Goal: Transaction & Acquisition: Purchase product/service

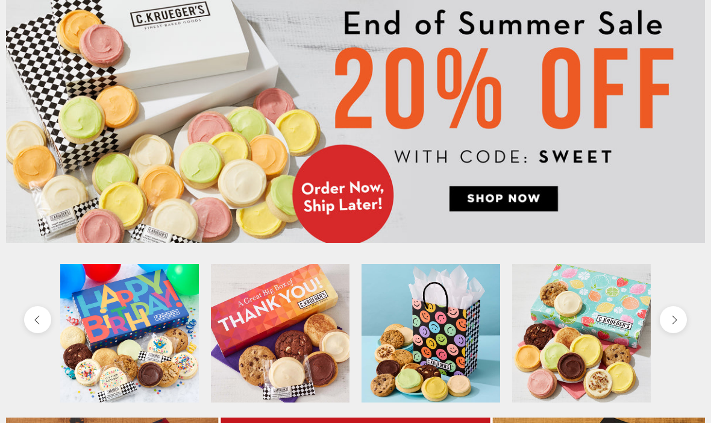
scroll to position [93, 0]
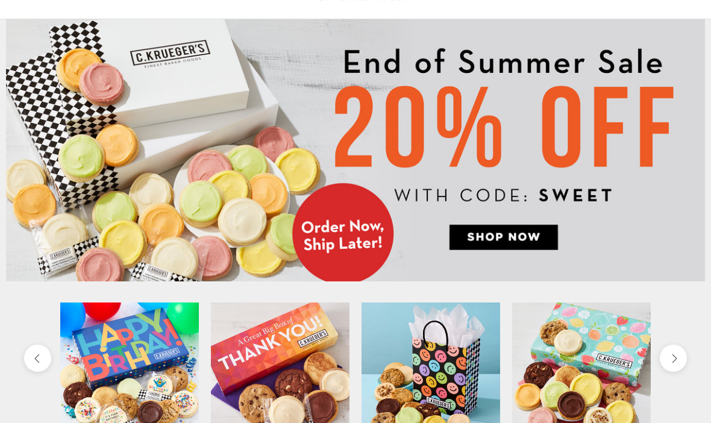
click at [508, 237] on img at bounding box center [355, 151] width 699 height 262
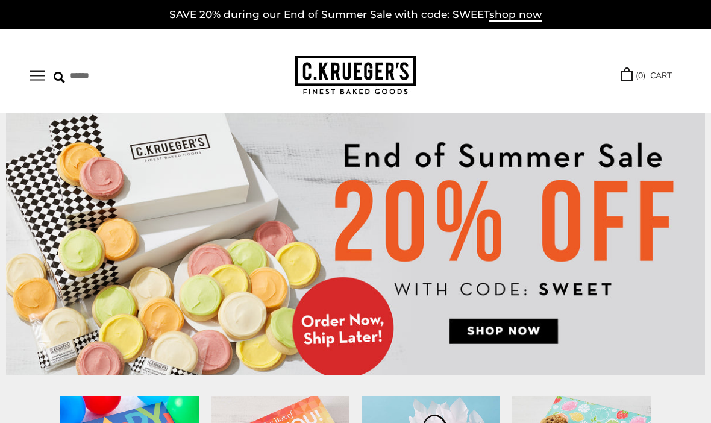
scroll to position [94, 0]
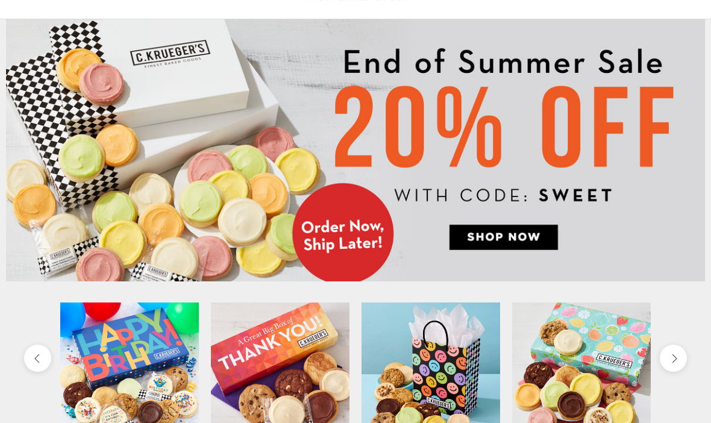
click at [505, 243] on img at bounding box center [355, 150] width 699 height 262
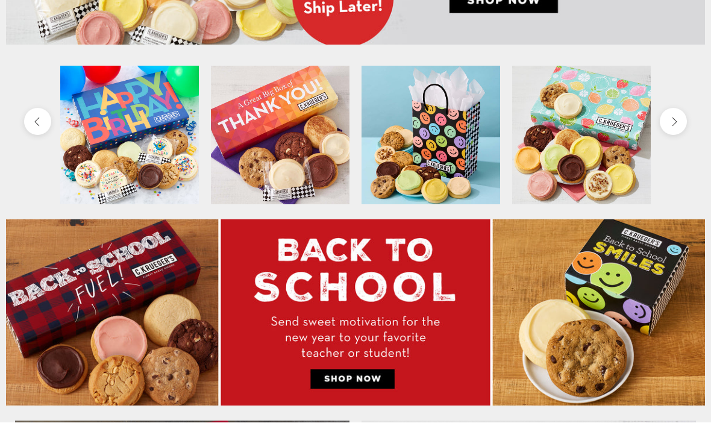
scroll to position [332, 0]
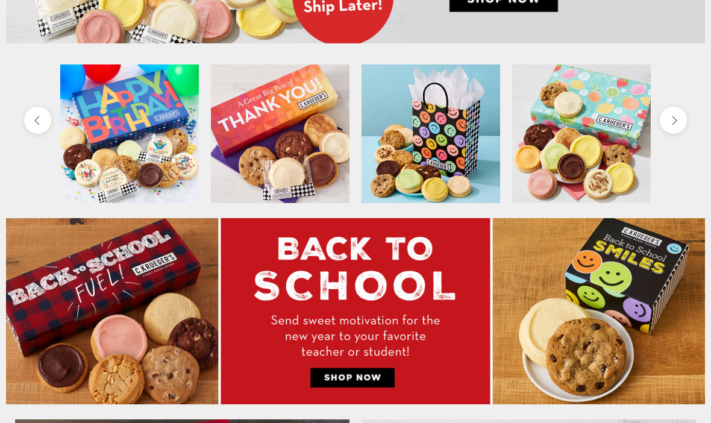
click at [597, 126] on img at bounding box center [581, 133] width 139 height 139
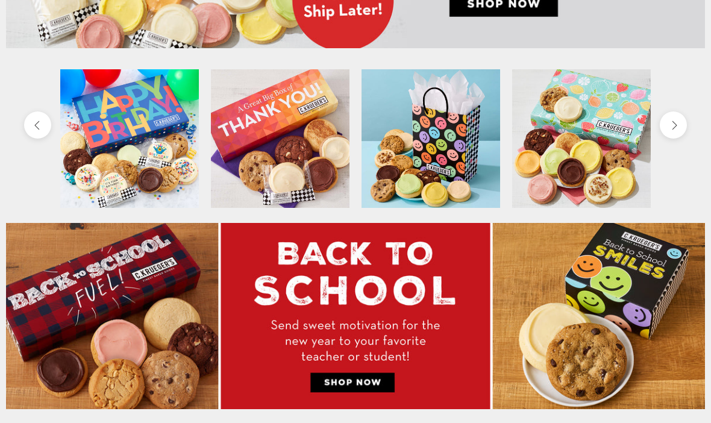
scroll to position [327, 0]
click at [620, 338] on img at bounding box center [355, 316] width 699 height 186
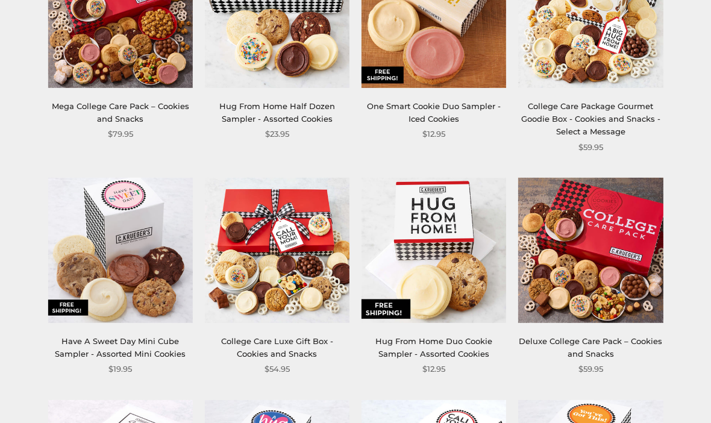
scroll to position [701, 0]
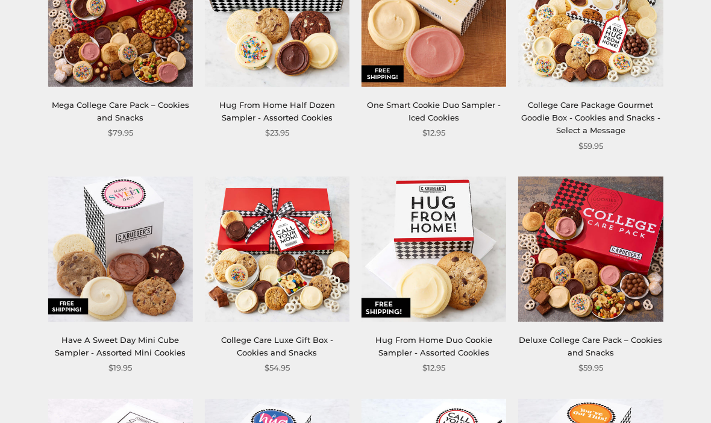
click at [704, 299] on section "**********" at bounding box center [355, 147] width 711 height 1393
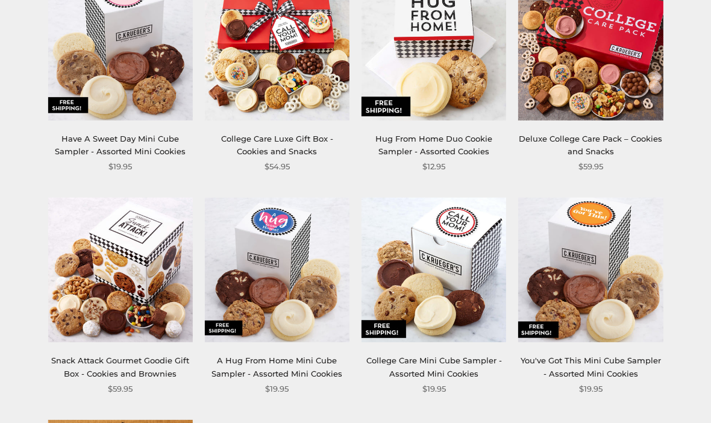
scroll to position [903, 0]
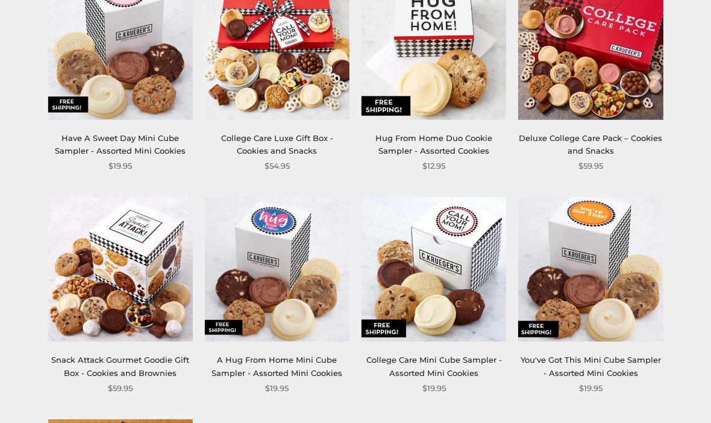
click at [116, 287] on img at bounding box center [120, 270] width 145 height 145
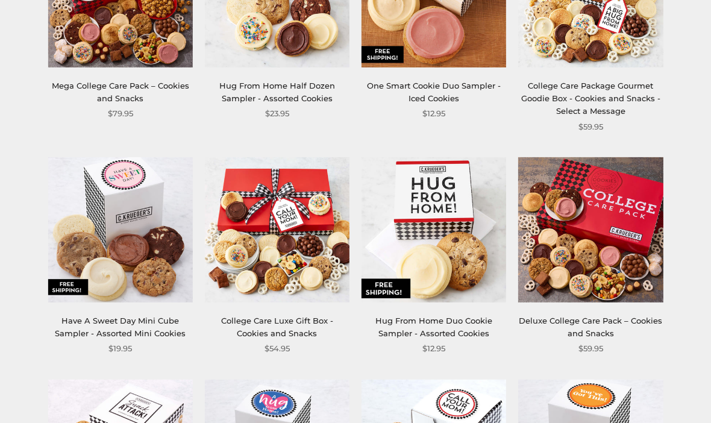
scroll to position [720, 0]
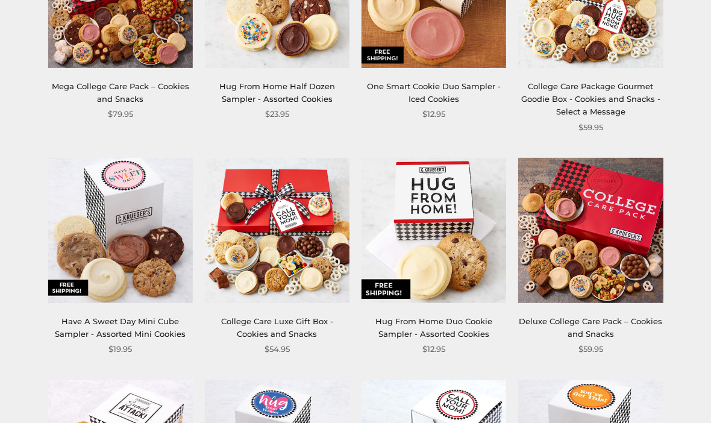
click at [123, 254] on img at bounding box center [120, 230] width 145 height 145
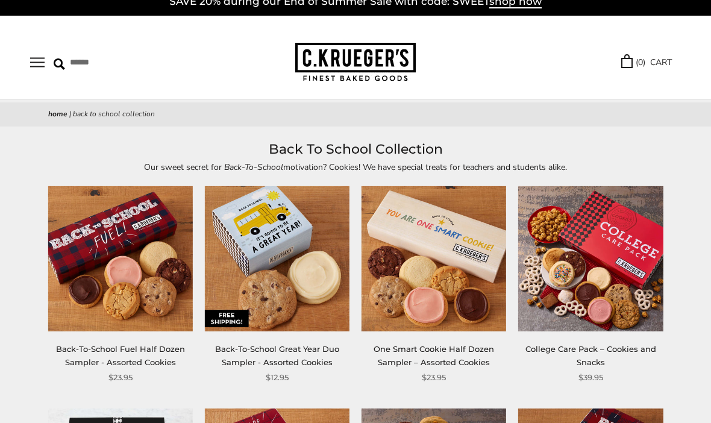
scroll to position [0, 0]
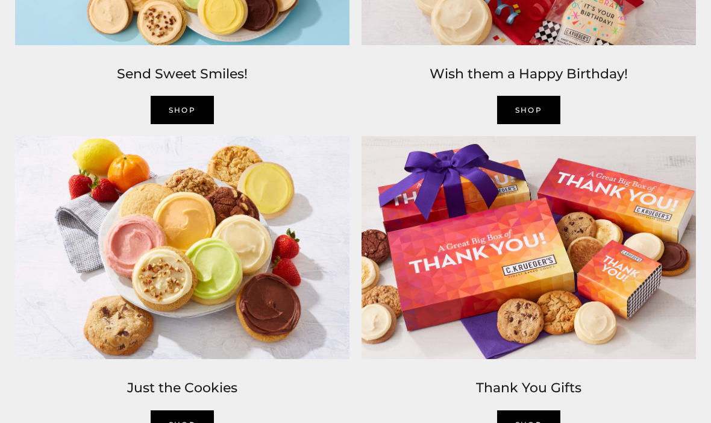
scroll to position [1244, 0]
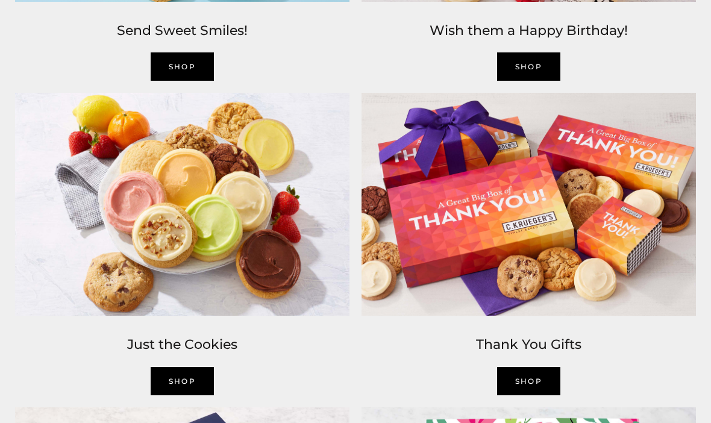
click at [190, 322] on img at bounding box center [182, 204] width 346 height 235
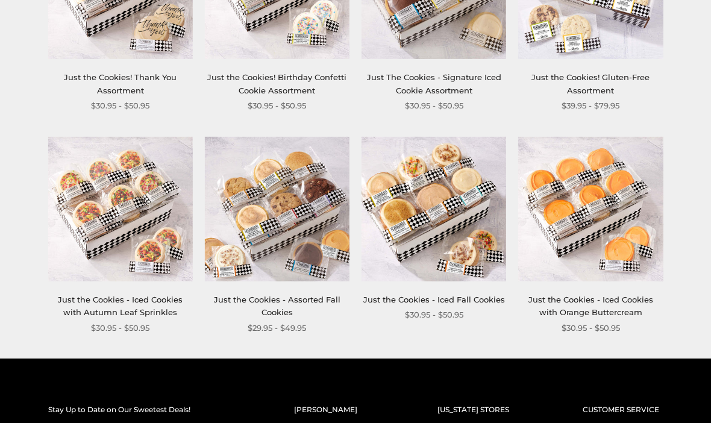
scroll to position [769, 0]
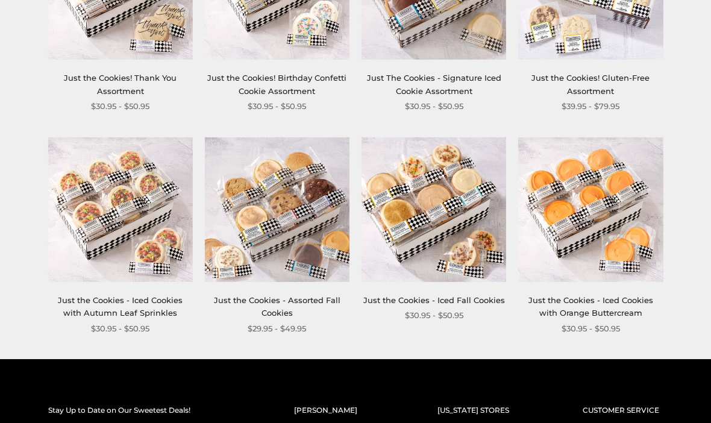
click at [288, 214] on img at bounding box center [277, 210] width 145 height 145
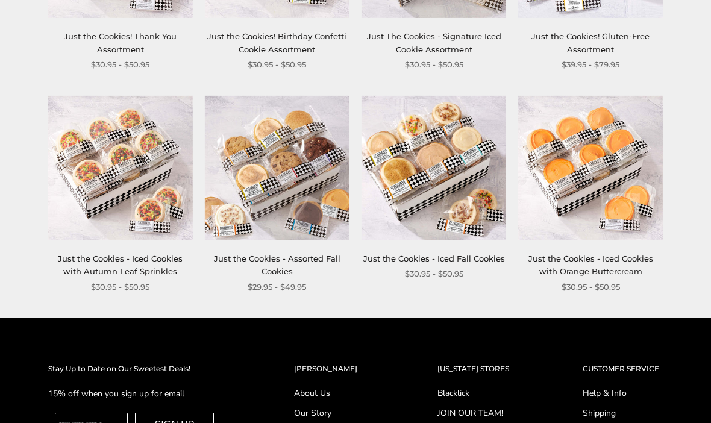
click at [282, 144] on img at bounding box center [277, 168] width 145 height 145
click at [111, 149] on img at bounding box center [120, 168] width 145 height 145
click at [288, 152] on img at bounding box center [277, 168] width 145 height 145
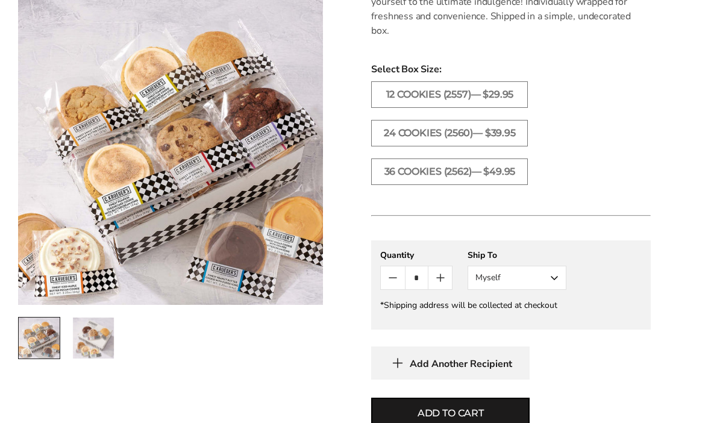
scroll to position [737, 0]
click at [453, 160] on label "36 COOKIES (2562)— $49.95" at bounding box center [449, 171] width 157 height 27
click at [441, 406] on span "Add to cart" at bounding box center [450, 413] width 66 height 14
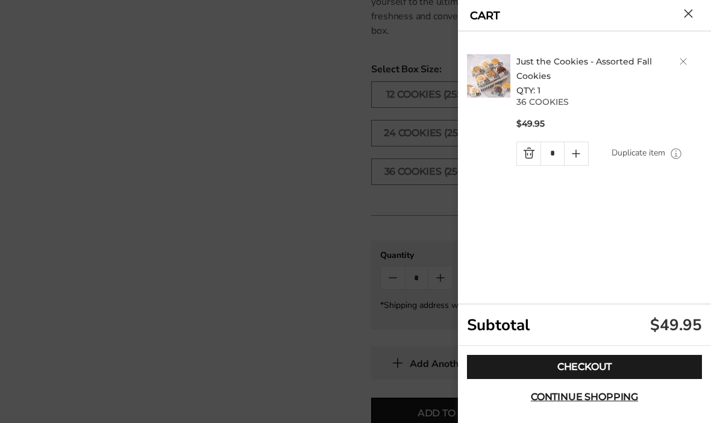
click at [570, 402] on span "Continue shopping" at bounding box center [584, 397] width 107 height 10
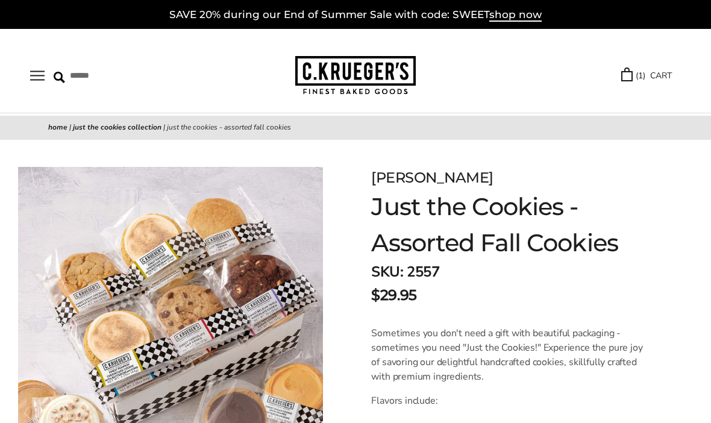
click at [637, 219] on h1 "Just the Cookies - Assorted Fall Cookies" at bounding box center [510, 225] width 279 height 72
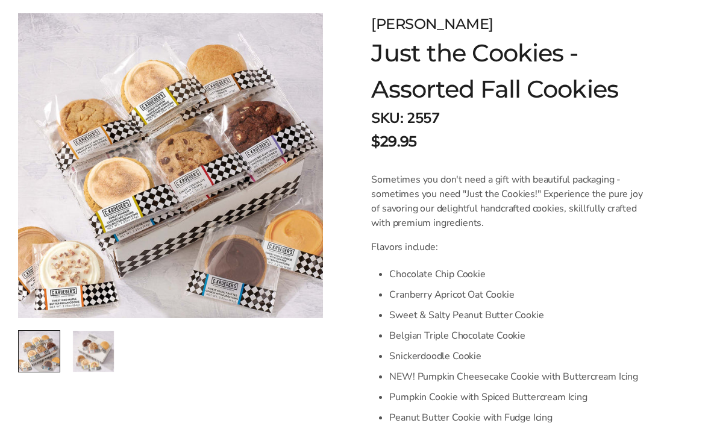
scroll to position [74, 0]
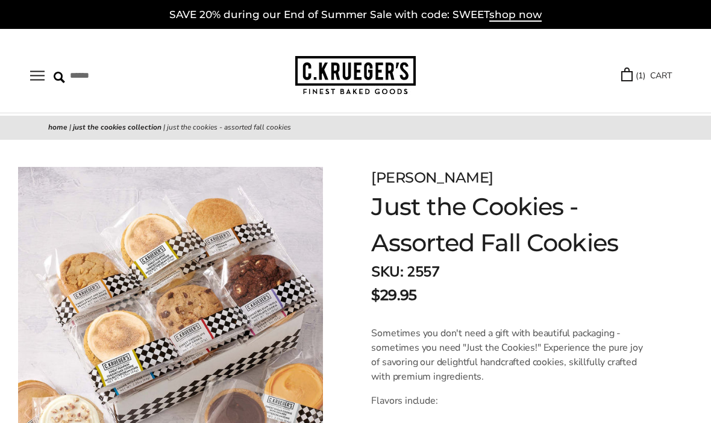
click at [652, 72] on link "( 1 ) CART" at bounding box center [646, 76] width 51 height 14
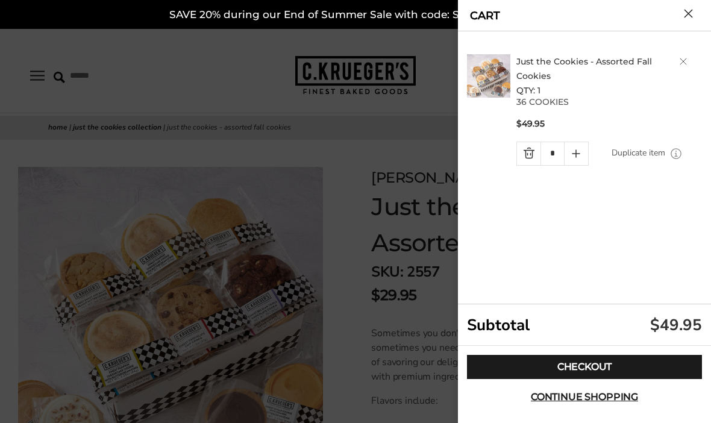
click at [508, 72] on img at bounding box center [488, 75] width 43 height 43
click at [554, 66] on link "Just the Cookies - Assorted Fall Cookies" at bounding box center [584, 68] width 136 height 25
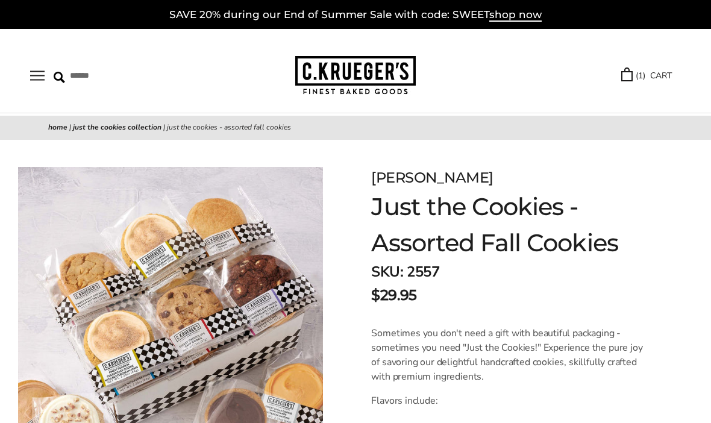
click at [665, 80] on link "( 1 ) CART" at bounding box center [646, 76] width 51 height 14
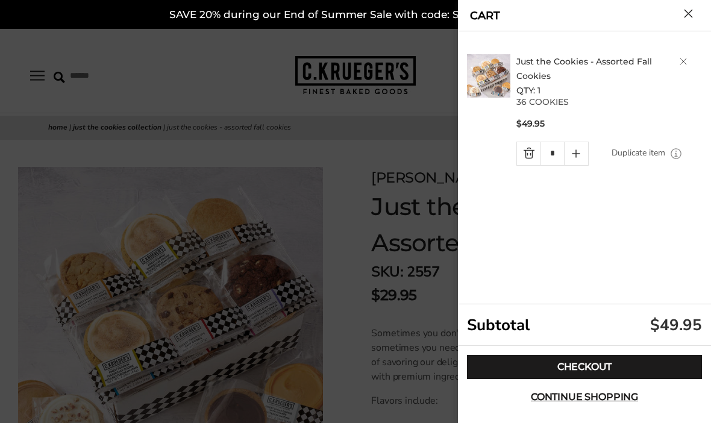
click at [541, 80] on link "Just the Cookies - Assorted Fall Cookies" at bounding box center [584, 68] width 136 height 25
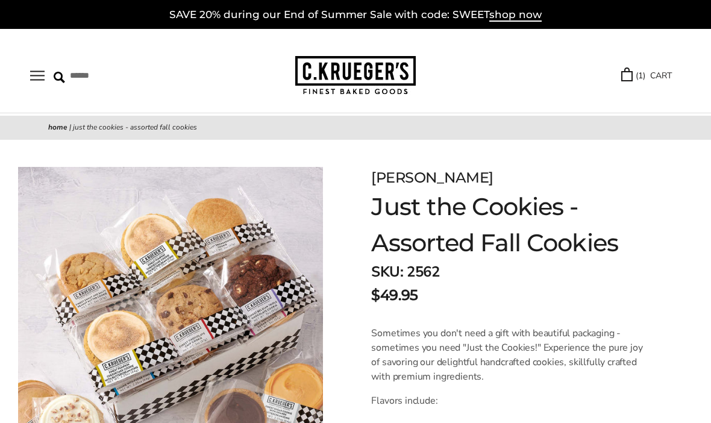
click at [649, 75] on link "( 1 ) CART" at bounding box center [646, 76] width 51 height 14
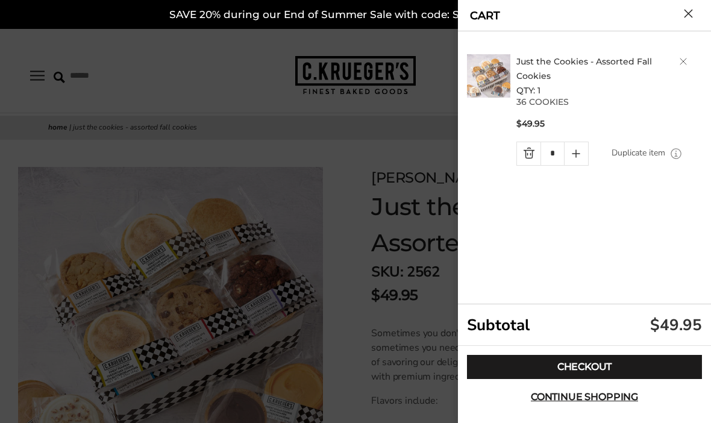
click at [597, 366] on link "Checkout" at bounding box center [584, 367] width 235 height 24
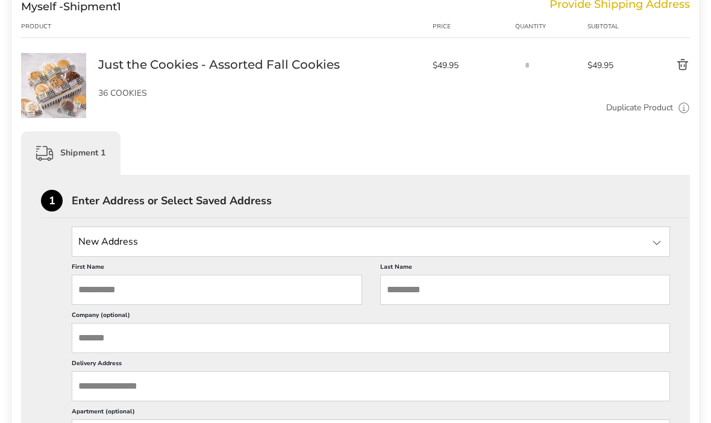
scroll to position [178, 0]
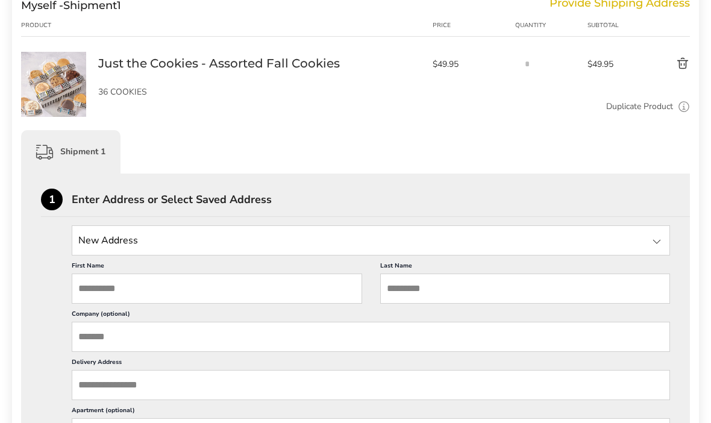
click at [150, 245] on input "State" at bounding box center [371, 241] width 598 height 30
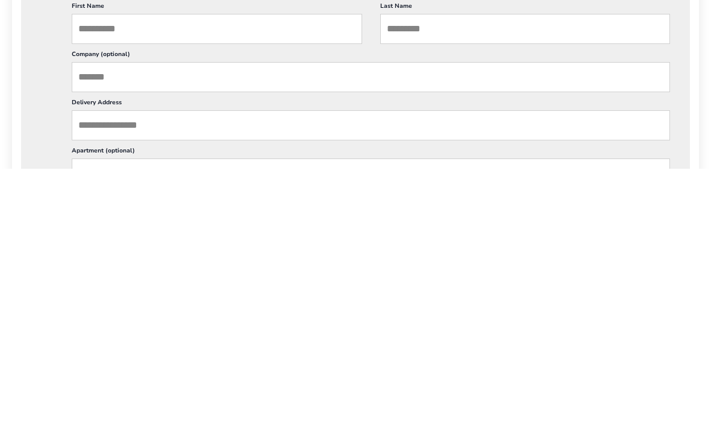
scroll to position [190, 0]
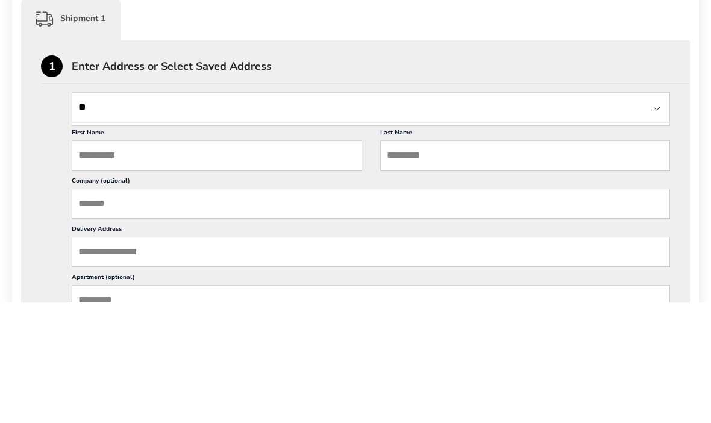
type input "*"
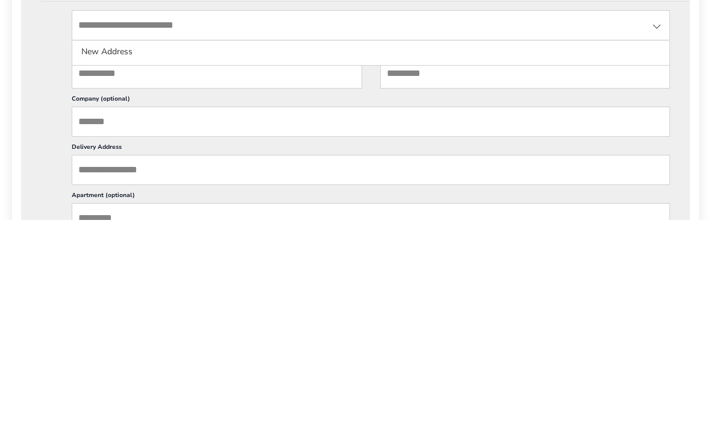
click at [148, 261] on input "First Name" at bounding box center [217, 276] width 290 height 30
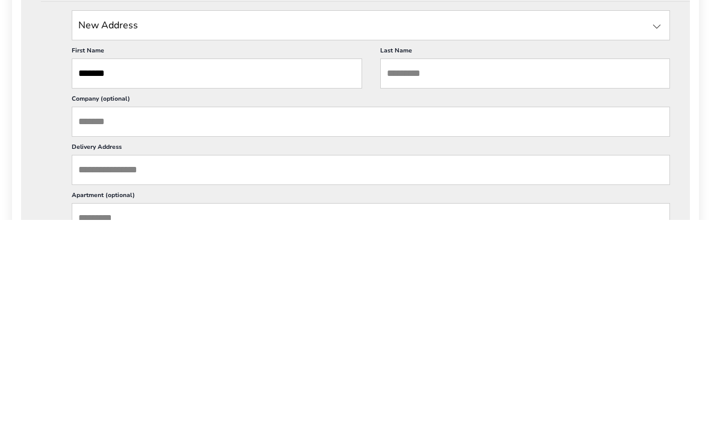
type input "*******"
click at [445, 261] on input "Last Name" at bounding box center [525, 276] width 290 height 30
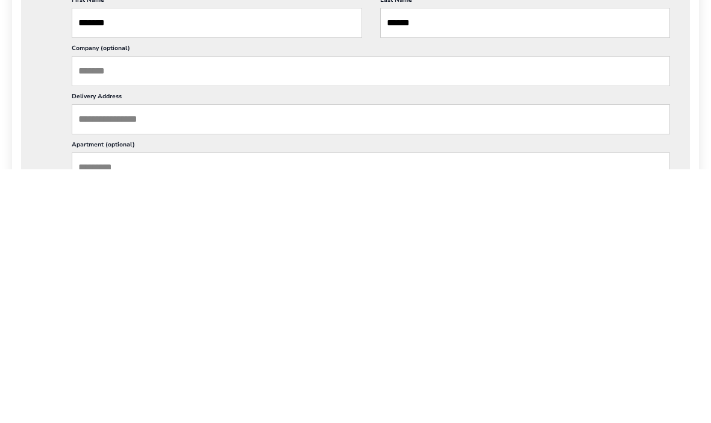
scroll to position [192, 0]
type input "******"
click at [145, 357] on input "Delivery Address" at bounding box center [371, 372] width 598 height 30
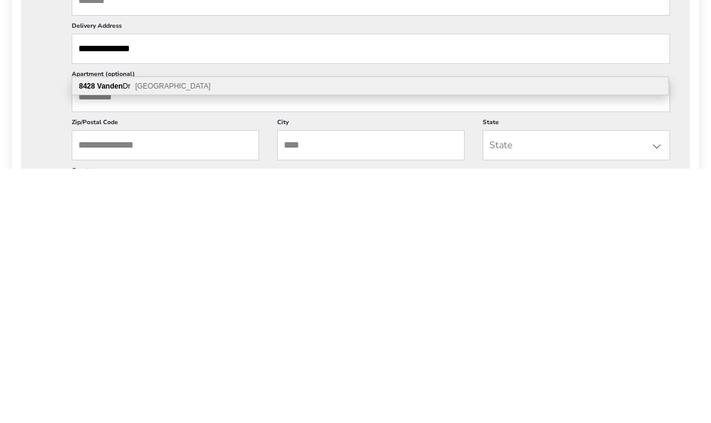
scroll to position [261, 0]
type input "**********"
click at [137, 383] on input "Zip/Postal Code" at bounding box center [165, 398] width 187 height 30
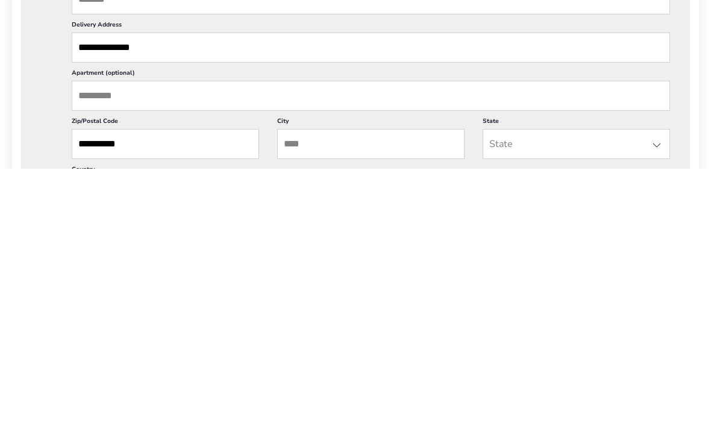
type input "**********"
click at [347, 383] on input "City" at bounding box center [370, 398] width 187 height 30
type input "**********"
click at [578, 383] on div "State Alabama Alaska American Samoa Arizona Arkansas California Colorado Connec…" at bounding box center [575, 398] width 187 height 30
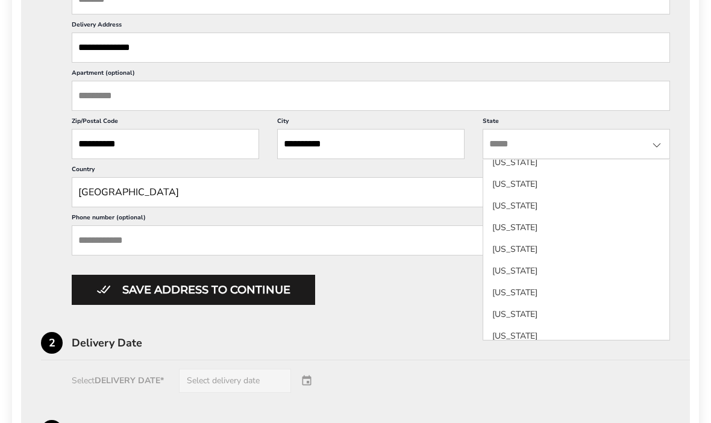
scroll to position [508, 0]
click at [516, 222] on li "Michigan" at bounding box center [576, 226] width 186 height 22
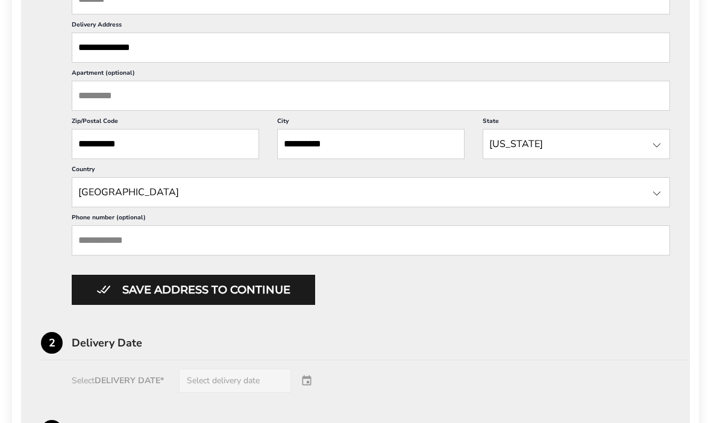
click at [120, 255] on input "Phone number (optional)" at bounding box center [371, 240] width 598 height 30
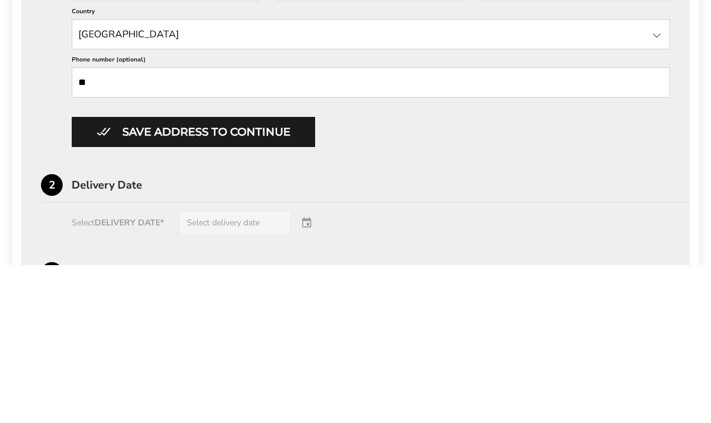
type input "*"
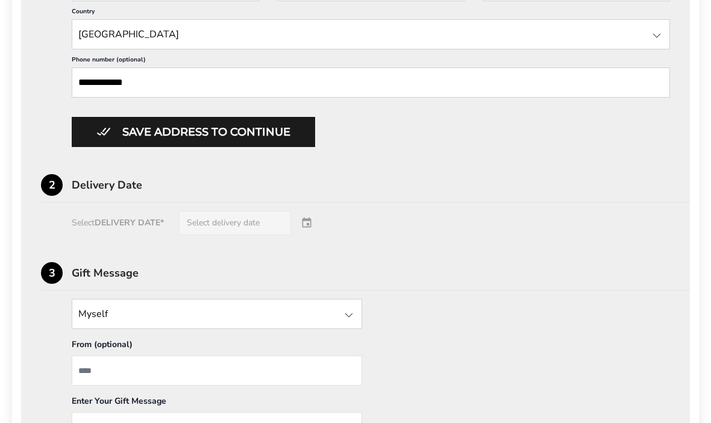
type input "**********"
click at [170, 147] on button "Save address to continue" at bounding box center [193, 132] width 243 height 30
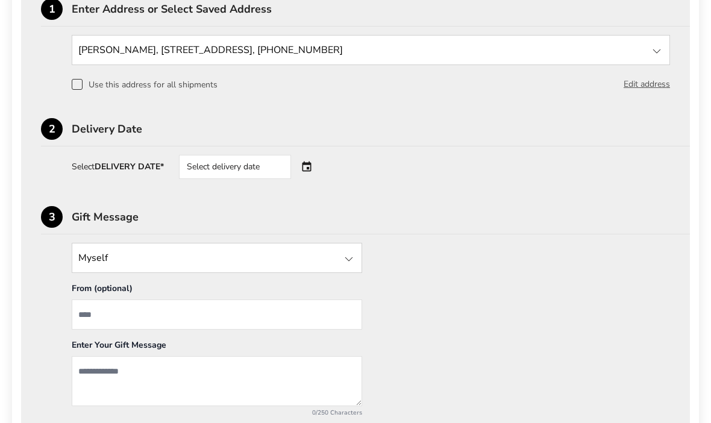
scroll to position [367, 0]
click at [269, 173] on div "Select delivery date" at bounding box center [235, 168] width 112 height 24
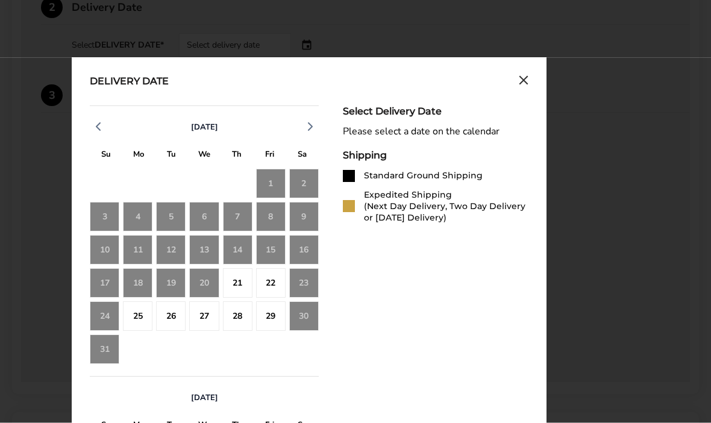
scroll to position [507, 0]
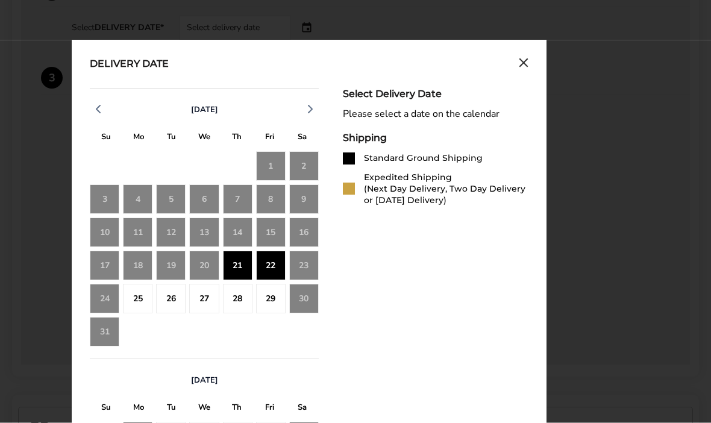
click at [246, 266] on div "21" at bounding box center [238, 266] width 30 height 30
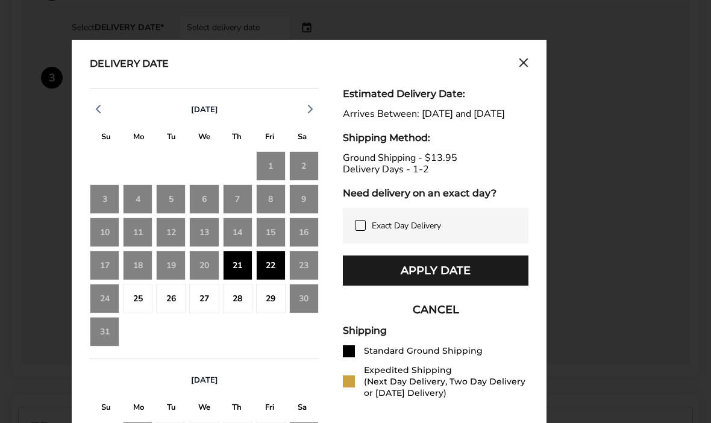
click at [451, 285] on button "Apply Date" at bounding box center [436, 270] width 186 height 30
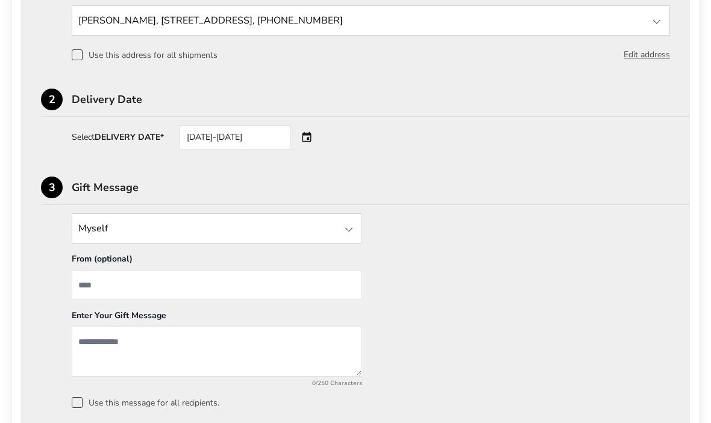
scroll to position [398, 0]
click at [345, 234] on div at bounding box center [349, 230] width 14 height 14
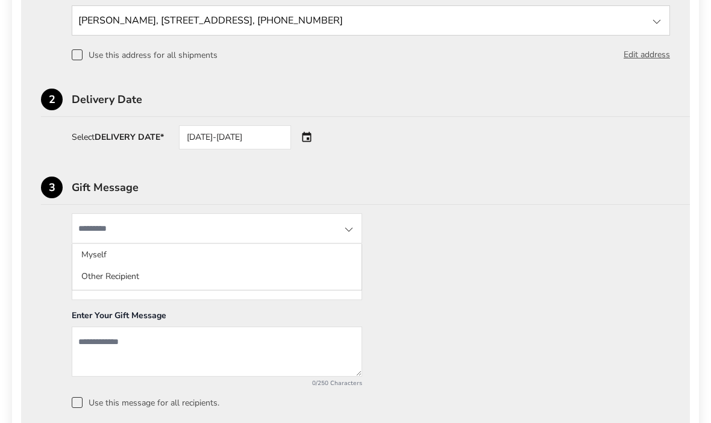
scroll to position [398, 0]
click at [106, 266] on li "Myself" at bounding box center [216, 277] width 289 height 22
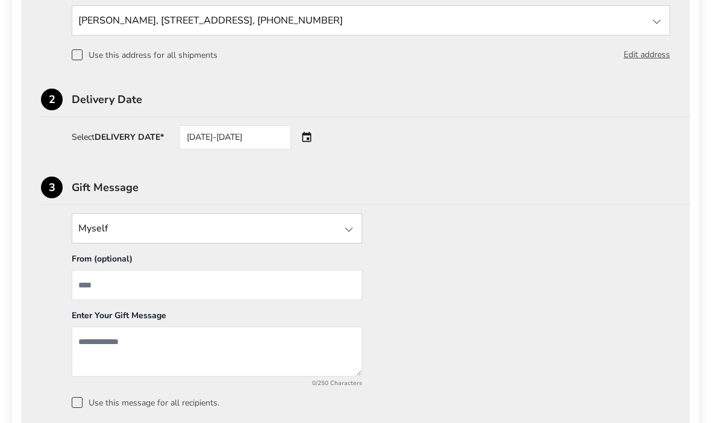
click at [161, 287] on input "From" at bounding box center [217, 285] width 290 height 30
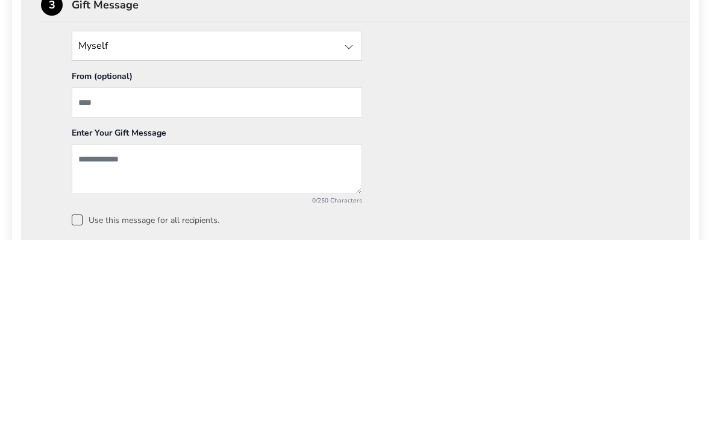
click at [132, 214] on input "State" at bounding box center [217, 229] width 290 height 30
type input "*"
type input "**********"
click at [120, 270] on input "From" at bounding box center [217, 285] width 290 height 30
type input "**********"
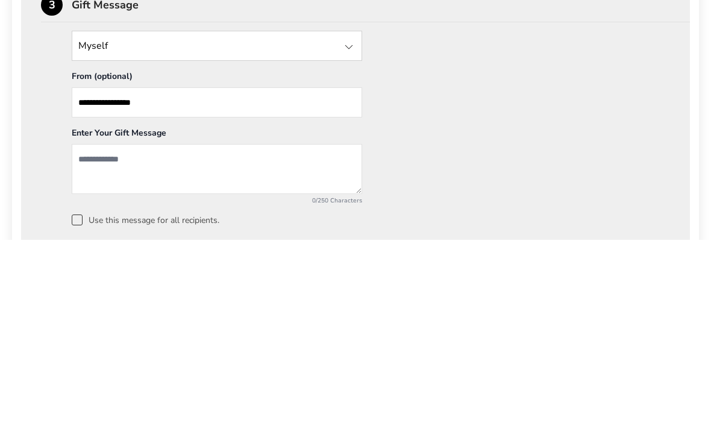
click at [99, 327] on textarea "Add a message" at bounding box center [217, 352] width 290 height 50
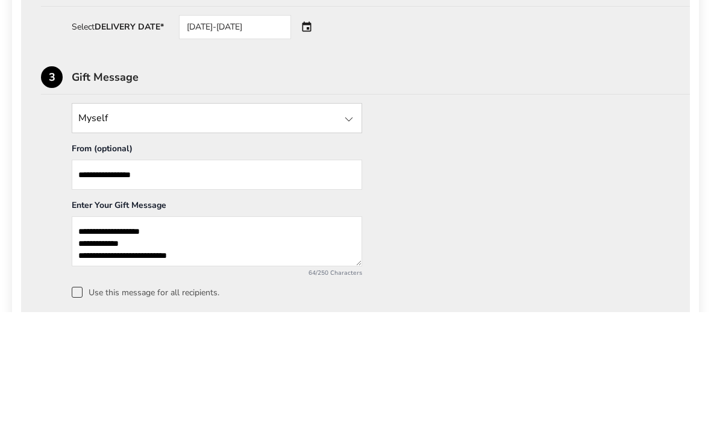
type textarea "**********"
click at [120, 214] on input "**********" at bounding box center [217, 229] width 290 height 30
type input "**********"
click at [94, 270] on input "**********" at bounding box center [217, 285] width 290 height 30
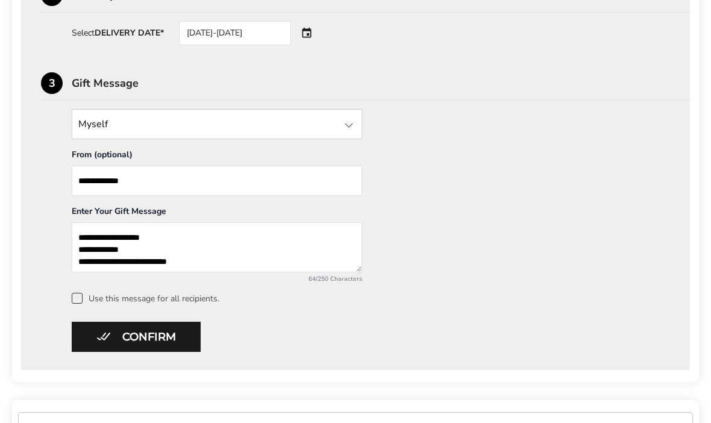
scroll to position [502, 0]
type input "**********"
click at [284, 36] on div "08/21/2025-08/22/2025" at bounding box center [235, 34] width 112 height 24
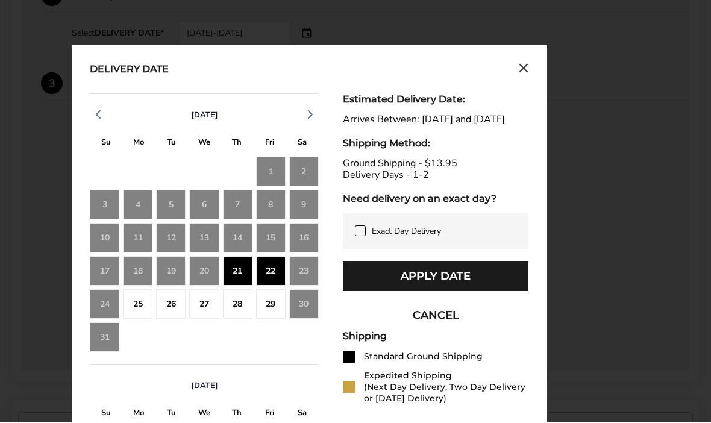
scroll to position [502, 0]
click at [204, 278] on div "20" at bounding box center [204, 271] width 30 height 30
click at [209, 278] on div "20" at bounding box center [204, 271] width 30 height 30
click at [526, 72] on icon "Close calendar" at bounding box center [523, 67] width 7 height 7
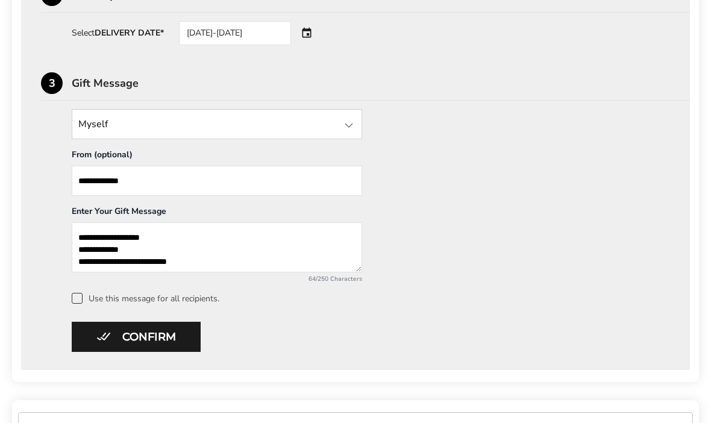
click at [142, 337] on button "Confirm" at bounding box center [136, 337] width 129 height 30
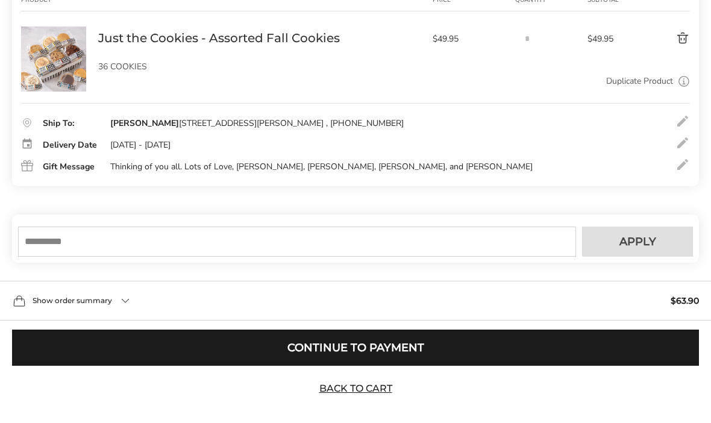
click at [66, 257] on input "text" at bounding box center [297, 241] width 558 height 30
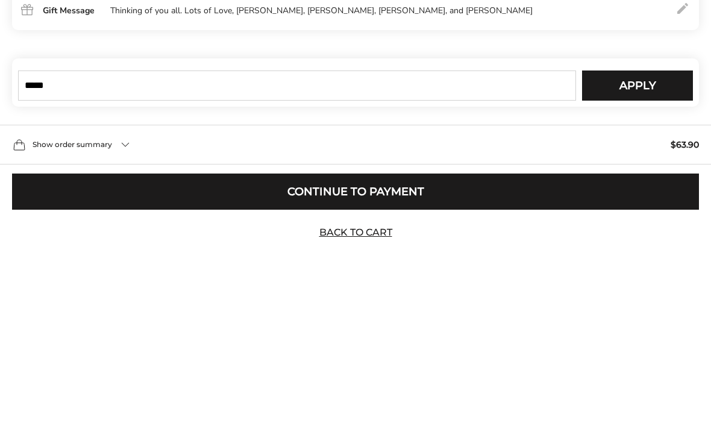
type input "*****"
click at [644, 236] on span "Apply" at bounding box center [637, 241] width 37 height 11
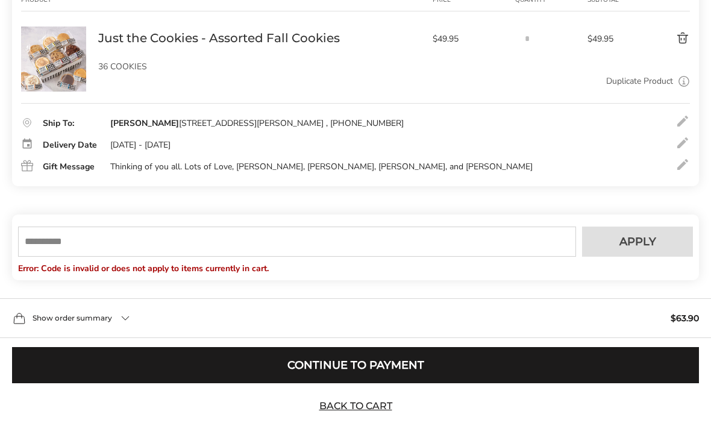
scroll to position [221, 0]
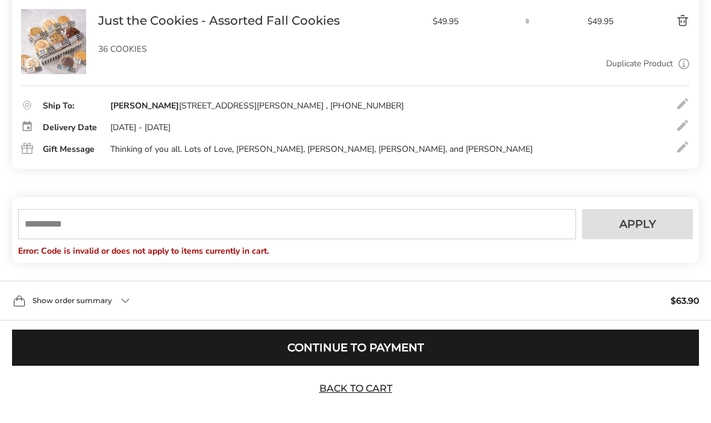
click at [108, 304] on span "Show order summary" at bounding box center [73, 300] width 80 height 7
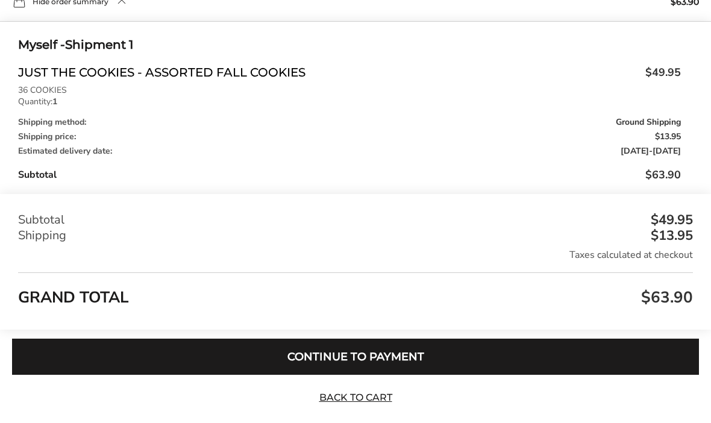
scroll to position [528, 0]
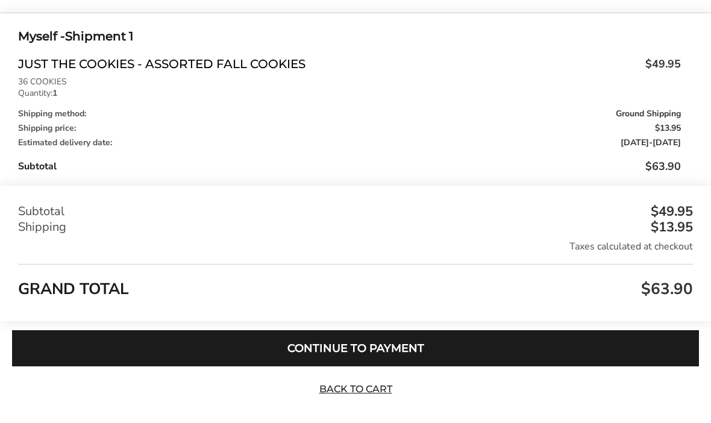
click at [352, 366] on button "Continue to Payment" at bounding box center [355, 348] width 687 height 36
